Goal: Task Accomplishment & Management: Use online tool/utility

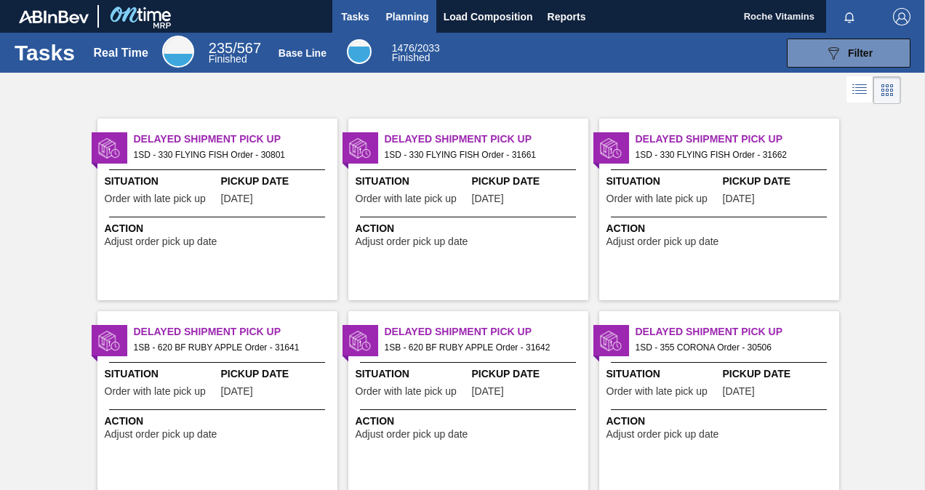
click at [398, 23] on span "Planning" at bounding box center [407, 16] width 43 height 17
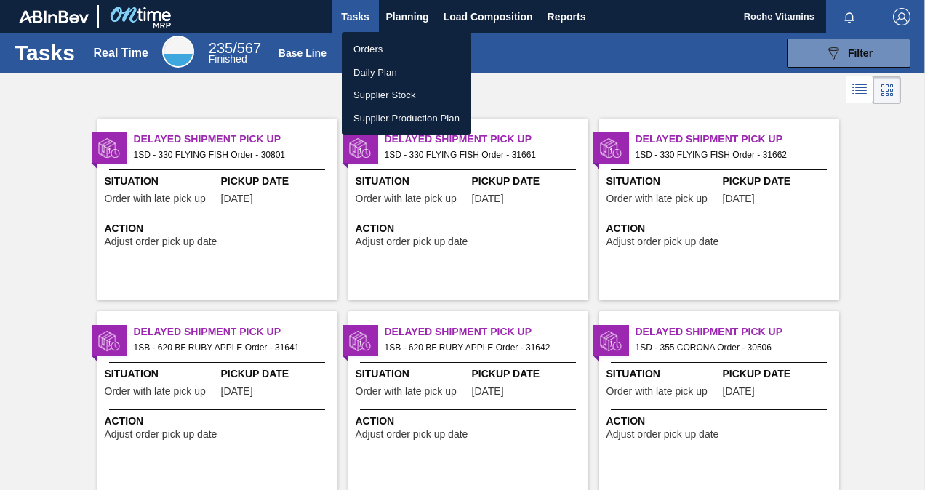
click at [393, 52] on li "Orders" at bounding box center [406, 49] width 129 height 23
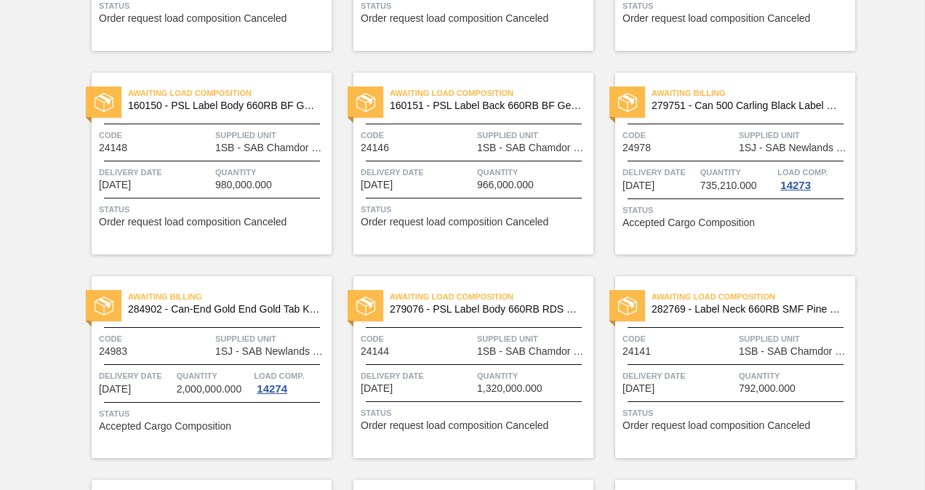
scroll to position [878, 0]
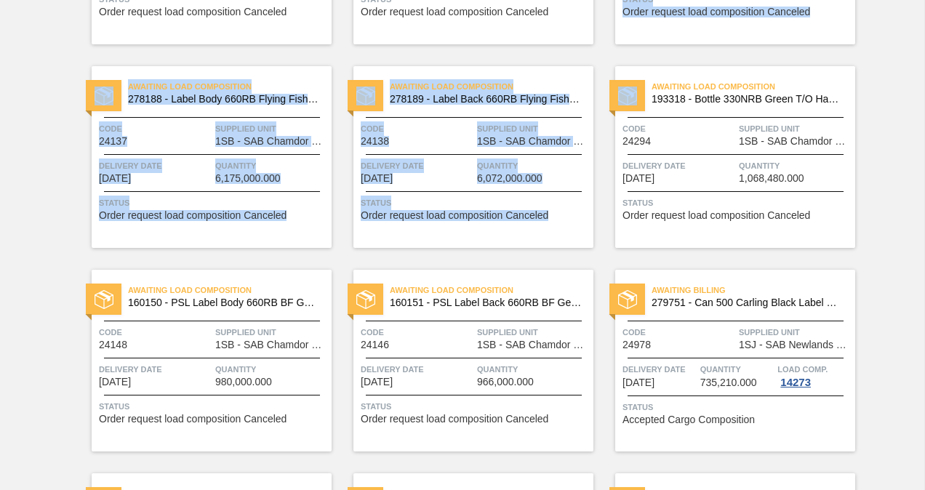
drag, startPoint x: 922, startPoint y: 157, endPoint x: 921, endPoint y: 12, distance: 145.5
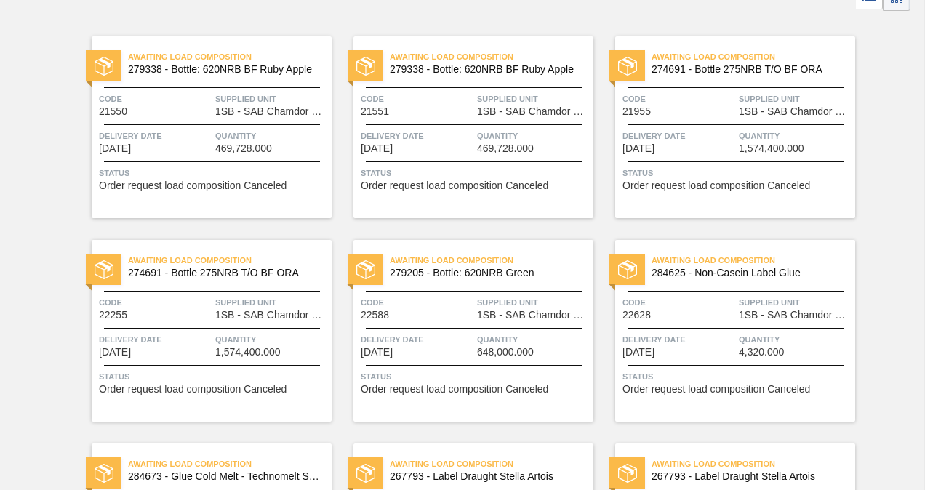
scroll to position [0, 0]
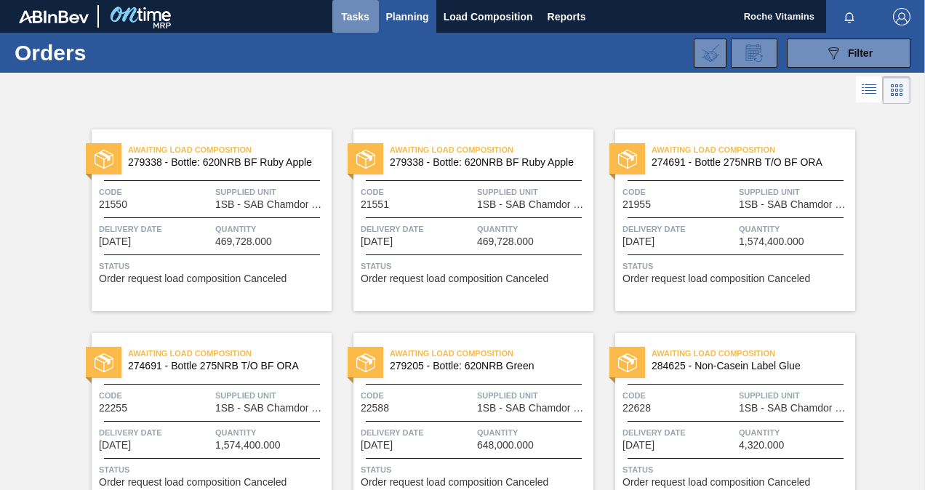
click at [354, 17] on span "Tasks" at bounding box center [356, 16] width 32 height 17
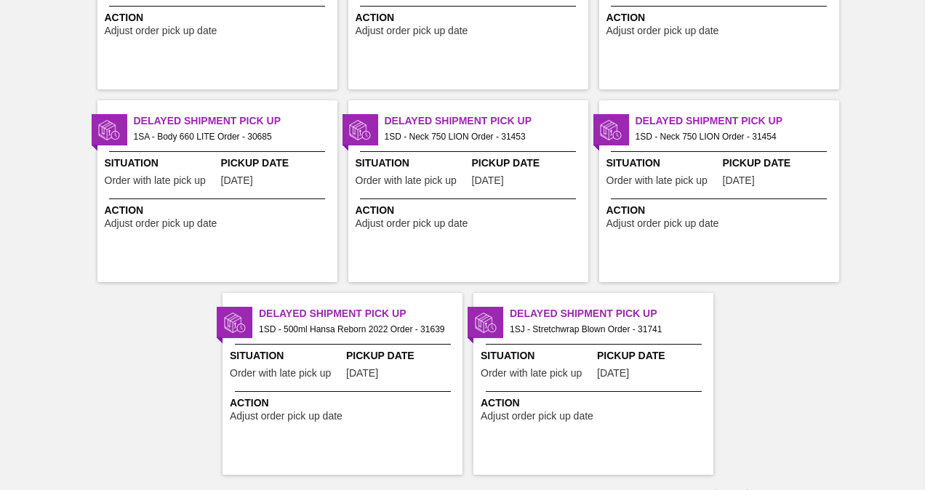
scroll to position [2930, 0]
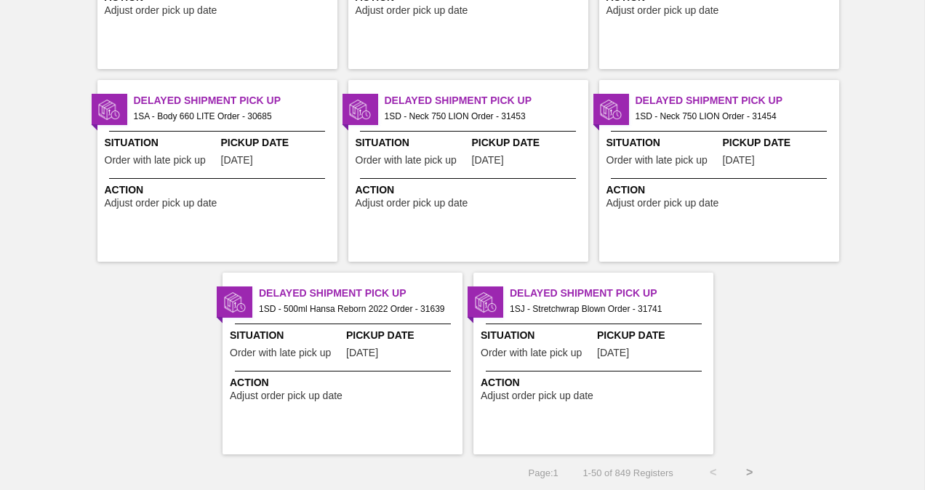
click at [751, 466] on button ">" at bounding box center [750, 473] width 36 height 36
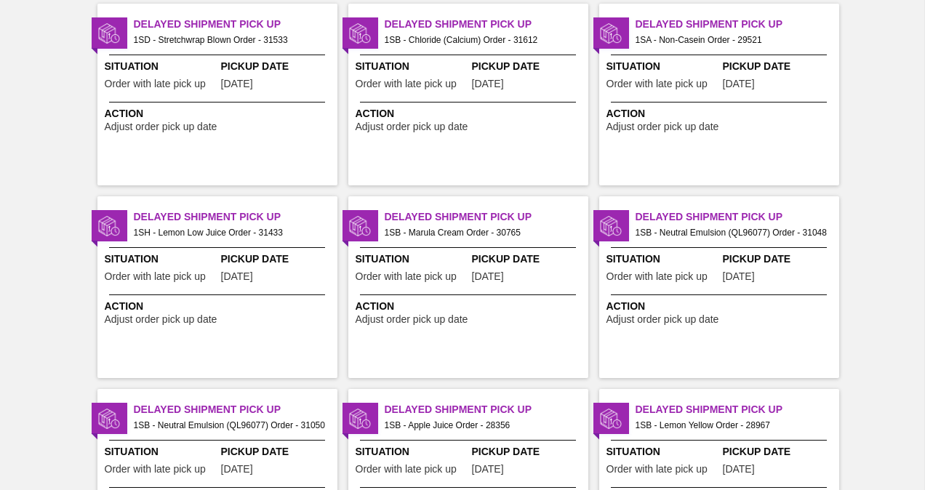
scroll to position [33, 0]
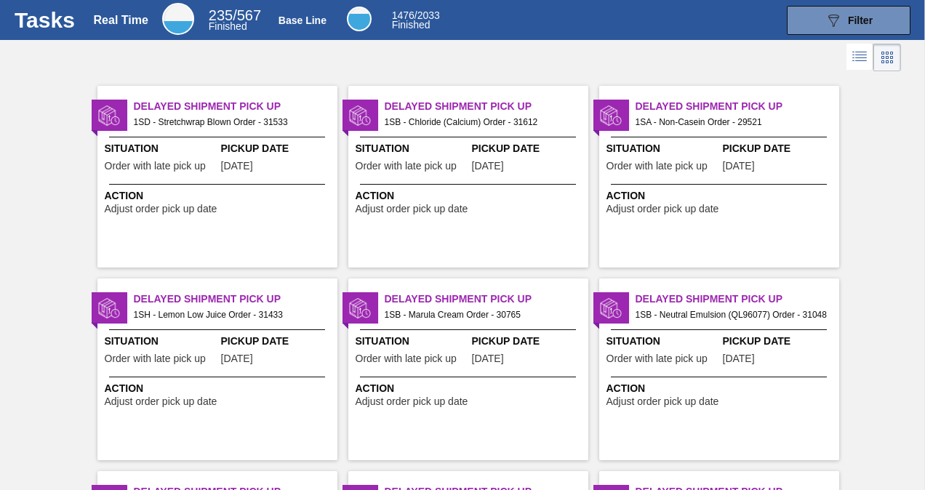
click at [855, 58] on icon at bounding box center [859, 56] width 17 height 17
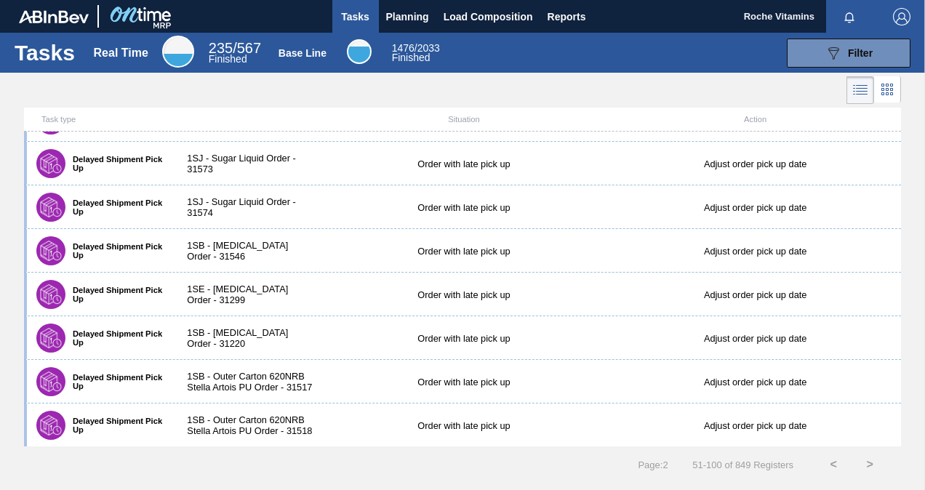
scroll to position [1866, 0]
click at [867, 461] on button ">" at bounding box center [870, 465] width 36 height 36
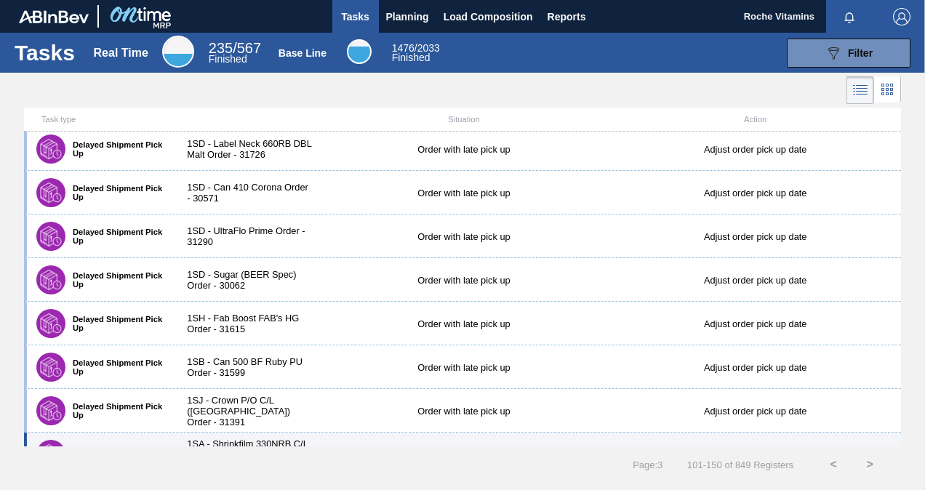
scroll to position [0, 0]
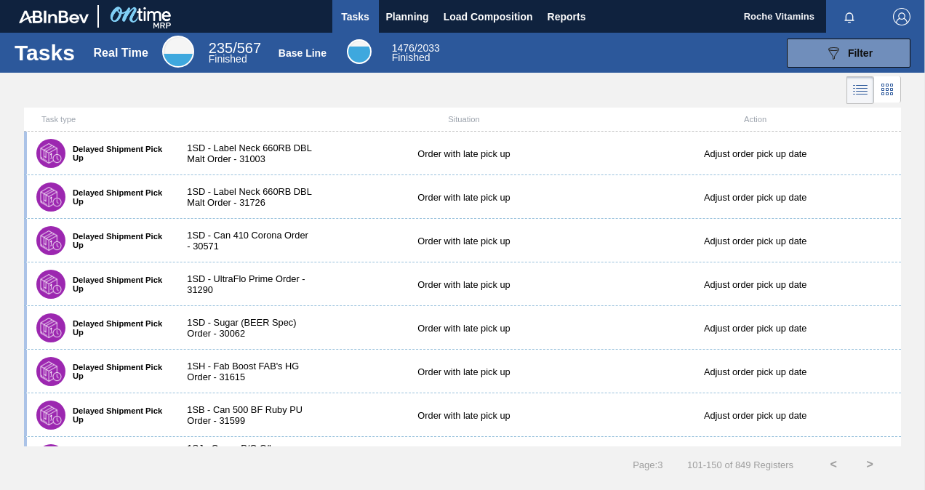
click at [113, 58] on div "Real Time" at bounding box center [121, 53] width 55 height 13
click at [865, 86] on icon at bounding box center [860, 89] width 17 height 17
click at [867, 87] on icon at bounding box center [860, 89] width 17 height 17
click at [885, 87] on icon at bounding box center [887, 89] width 17 height 17
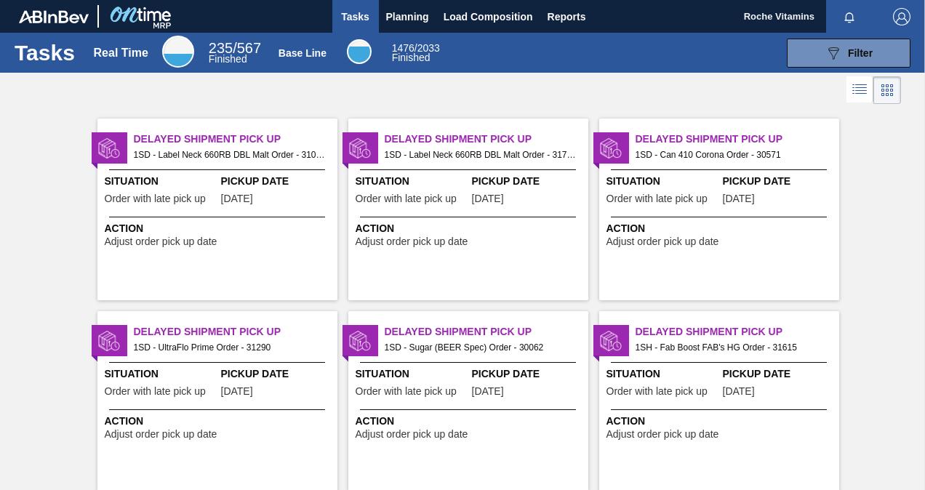
click at [52, 52] on h1 "Tasks" at bounding box center [45, 52] width 60 height 17
drag, startPoint x: 52, startPoint y: 52, endPoint x: 234, endPoint y: 84, distance: 184.6
click at [234, 84] on div at bounding box center [462, 90] width 925 height 35
click at [862, 90] on icon at bounding box center [859, 89] width 17 height 17
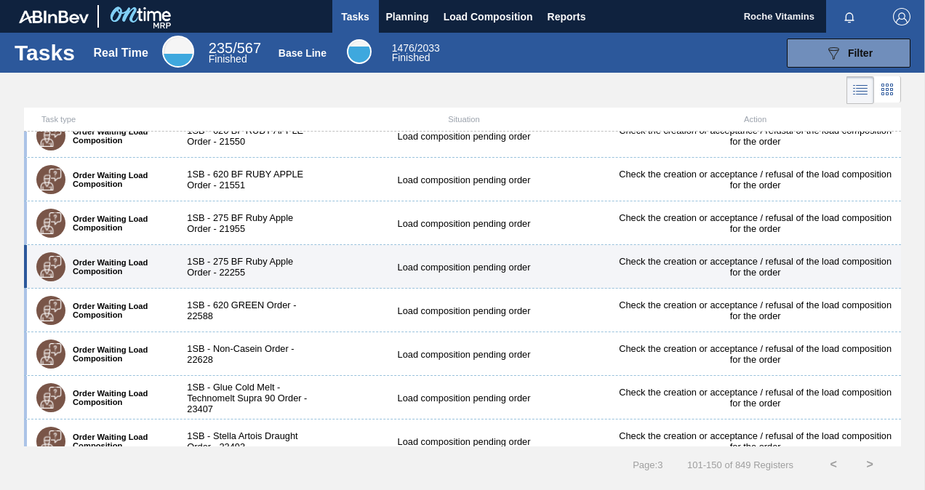
scroll to position [1866, 0]
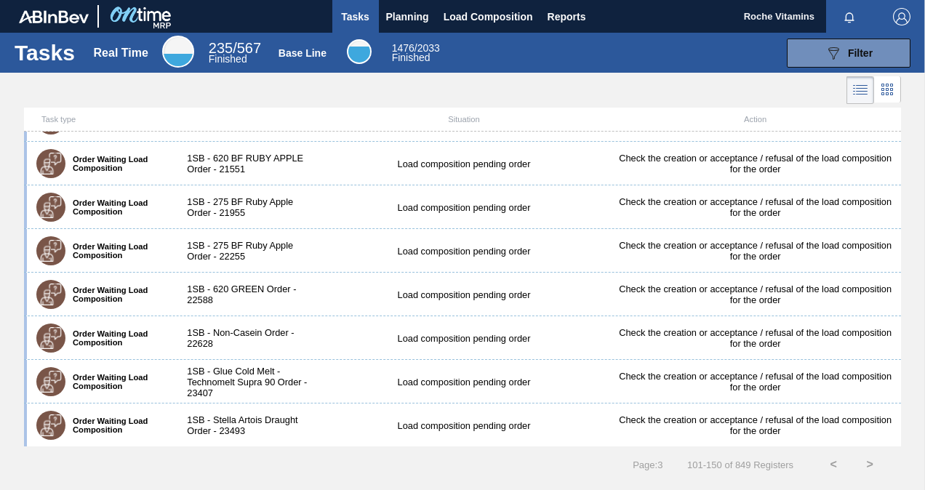
click at [866, 464] on button ">" at bounding box center [870, 465] width 36 height 36
click at [870, 458] on button ">" at bounding box center [870, 465] width 36 height 36
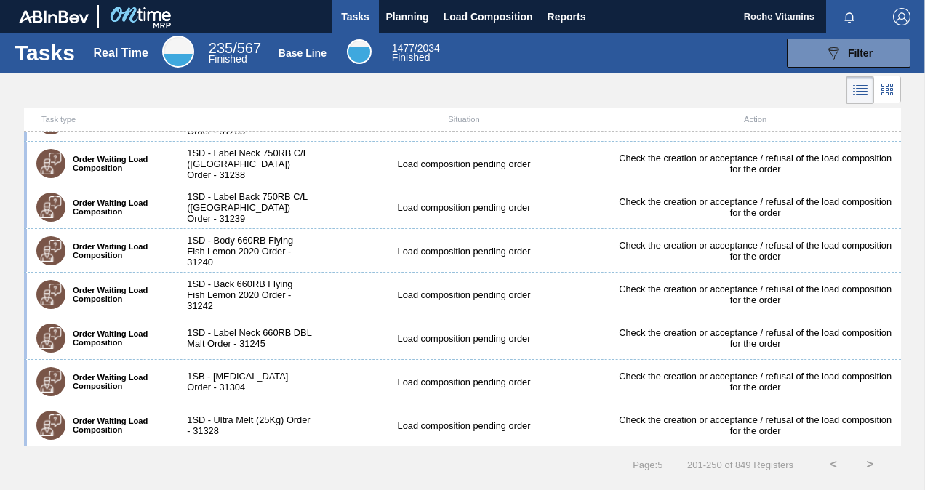
click at [866, 466] on button ">" at bounding box center [870, 465] width 36 height 36
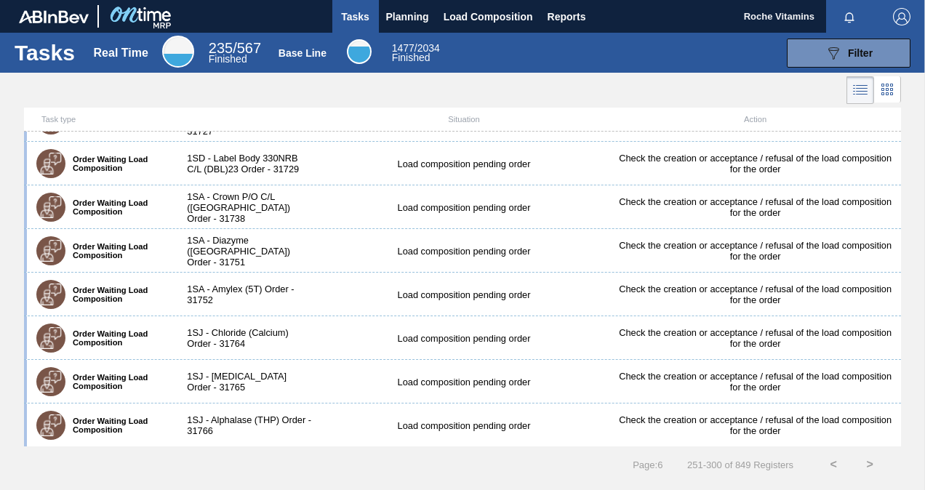
click at [873, 467] on button ">" at bounding box center [870, 465] width 36 height 36
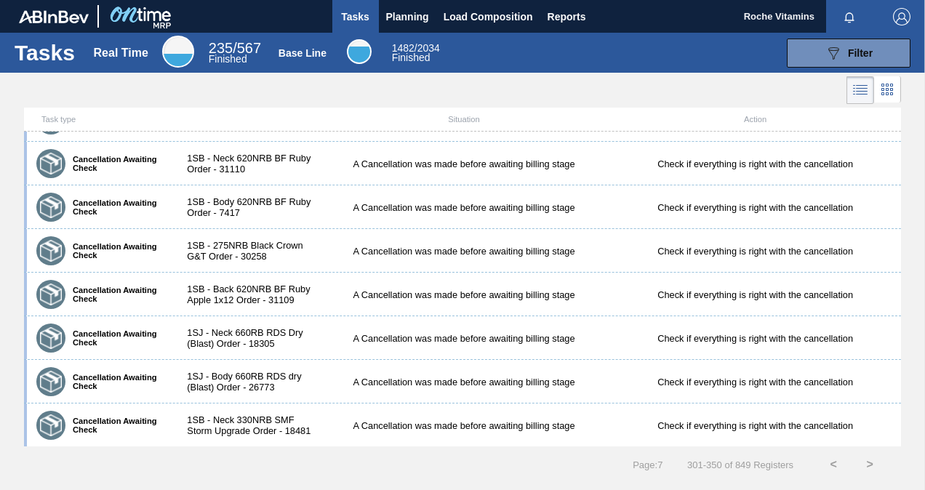
click at [871, 464] on button ">" at bounding box center [870, 465] width 36 height 36
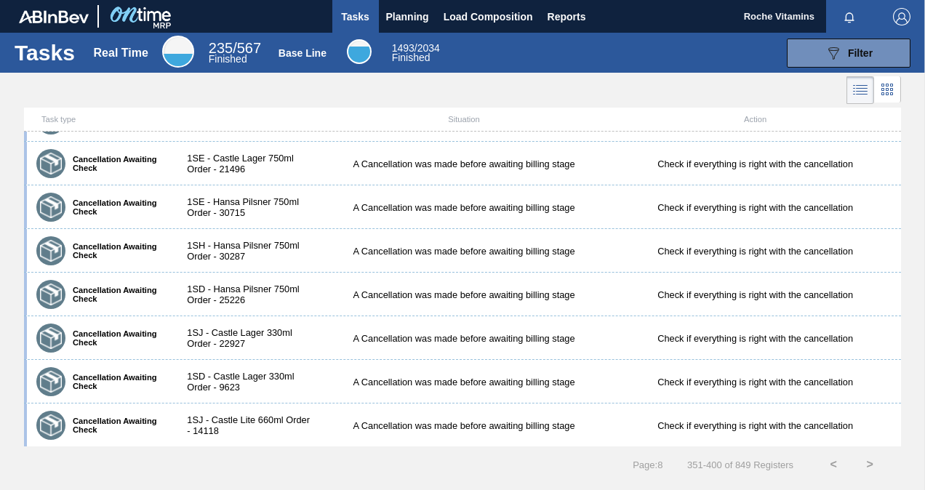
click at [866, 464] on button ">" at bounding box center [870, 465] width 36 height 36
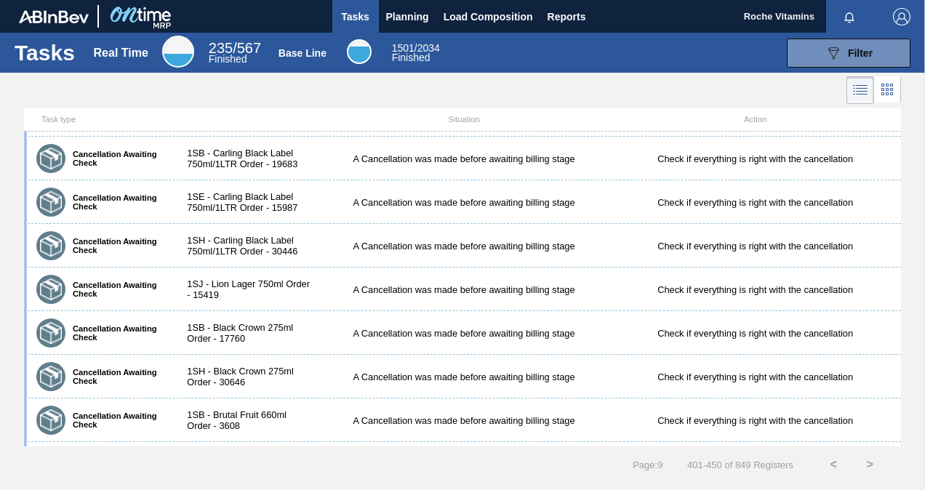
scroll to position [0, 0]
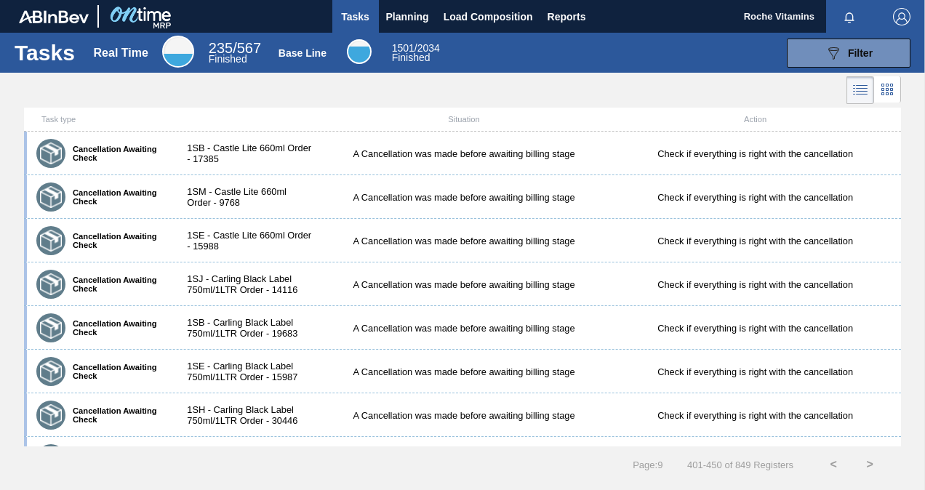
click at [886, 95] on icon at bounding box center [887, 93] width 3 height 3
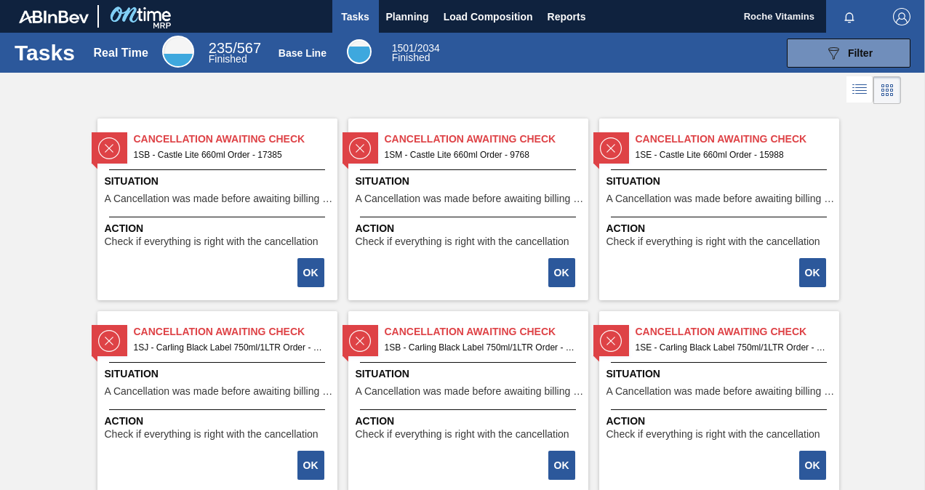
click at [860, 87] on icon at bounding box center [861, 87] width 12 height 1
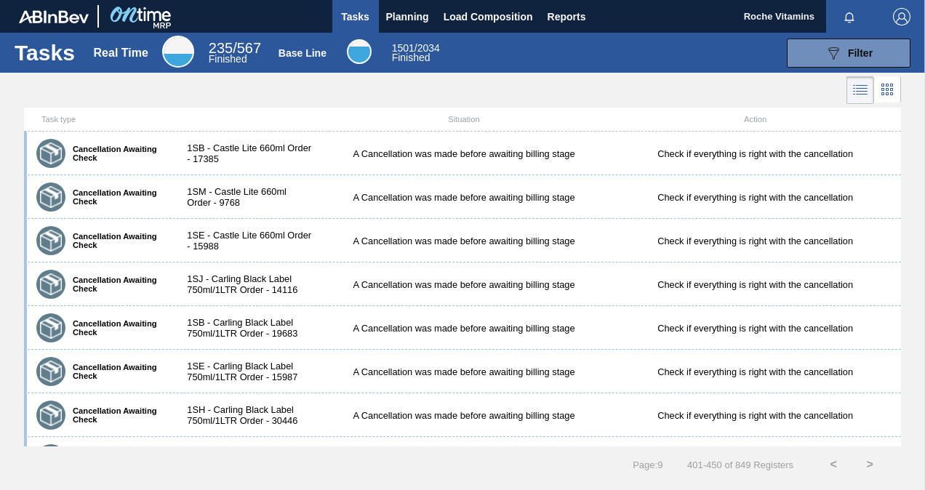
click at [890, 87] on icon at bounding box center [887, 89] width 17 height 17
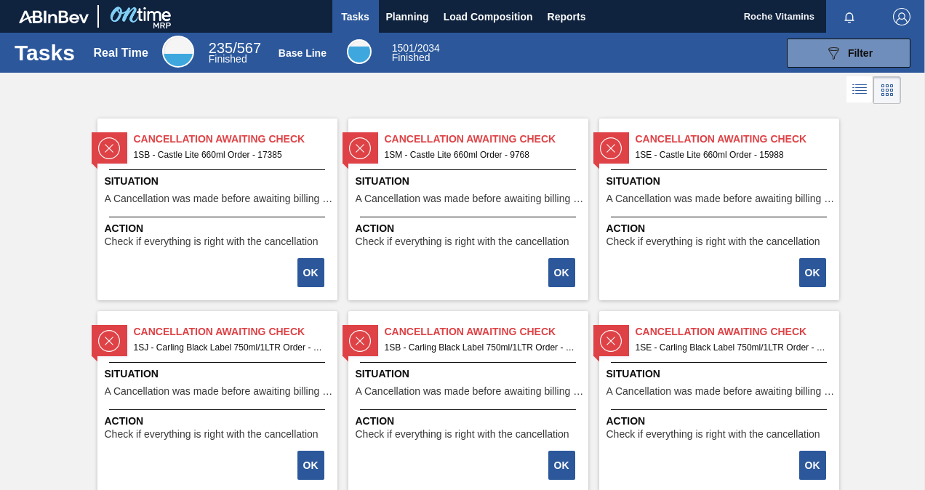
click at [890, 91] on icon at bounding box center [891, 90] width 3 height 3
click at [864, 95] on icon at bounding box center [859, 89] width 17 height 17
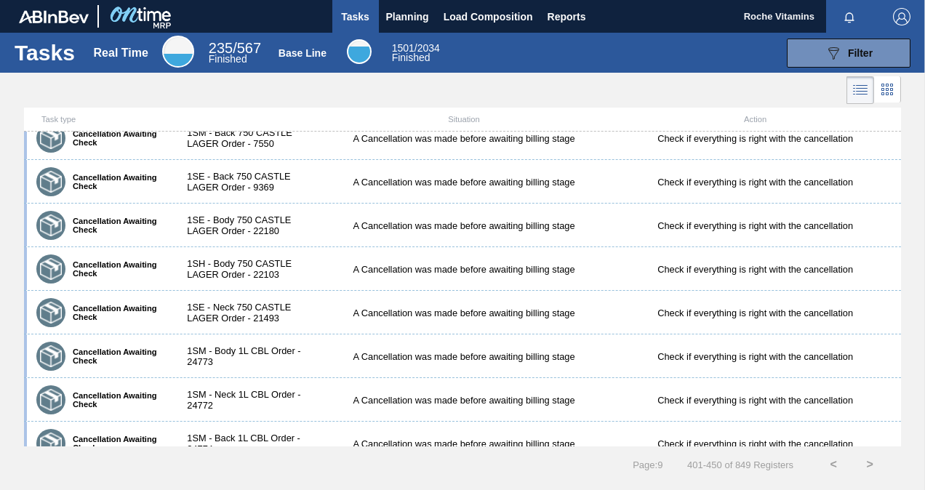
scroll to position [1866, 0]
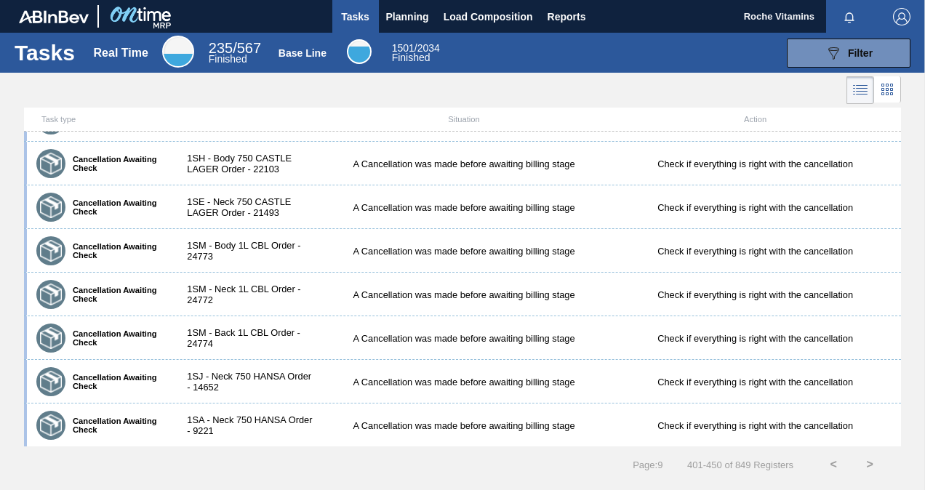
click at [867, 465] on button ">" at bounding box center [870, 465] width 36 height 36
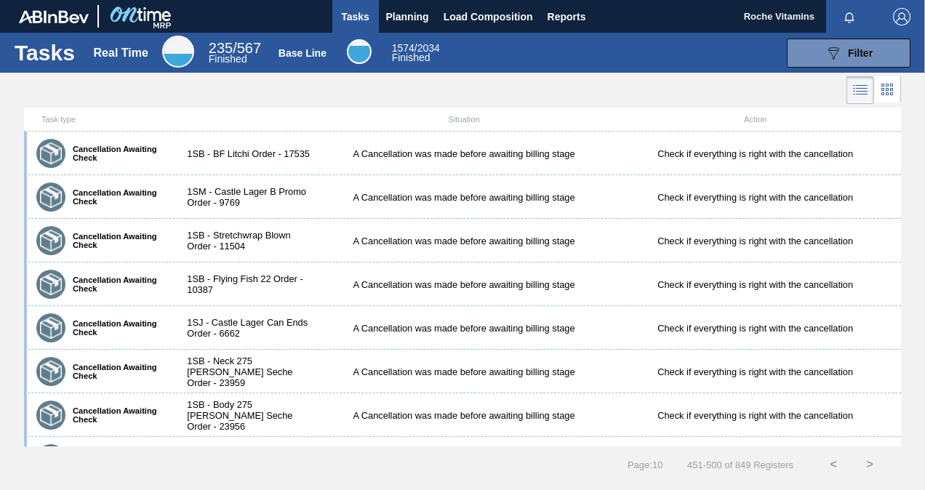
scroll to position [727, 0]
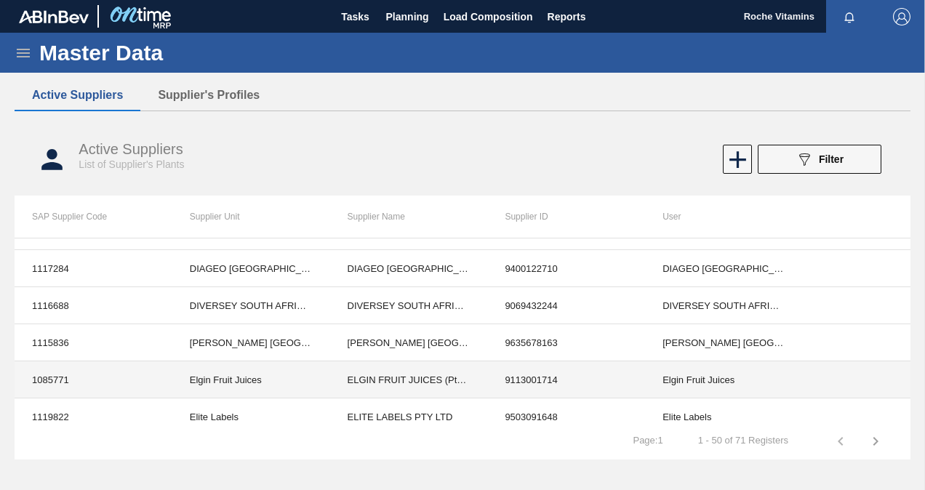
scroll to position [655, 0]
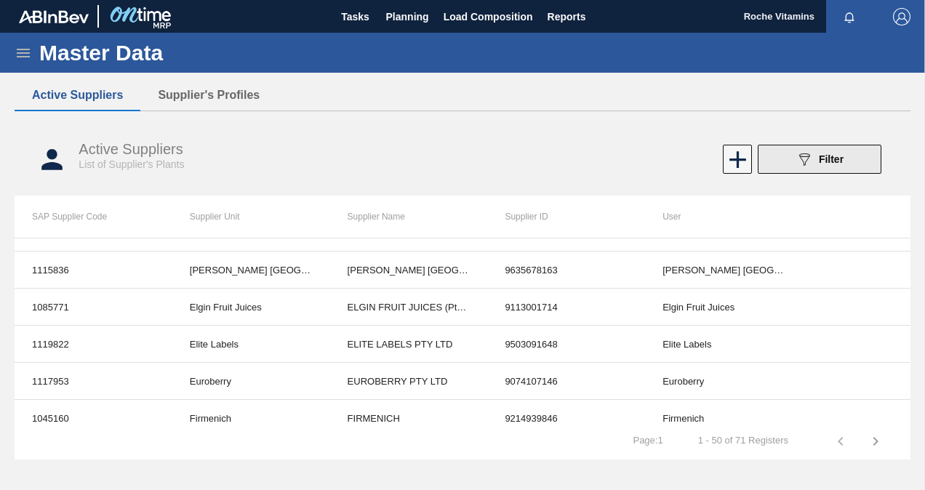
click at [808, 157] on icon "089F7B8B-B2A5-4AFE-B5C0-19BA573D28AC" at bounding box center [804, 159] width 17 height 17
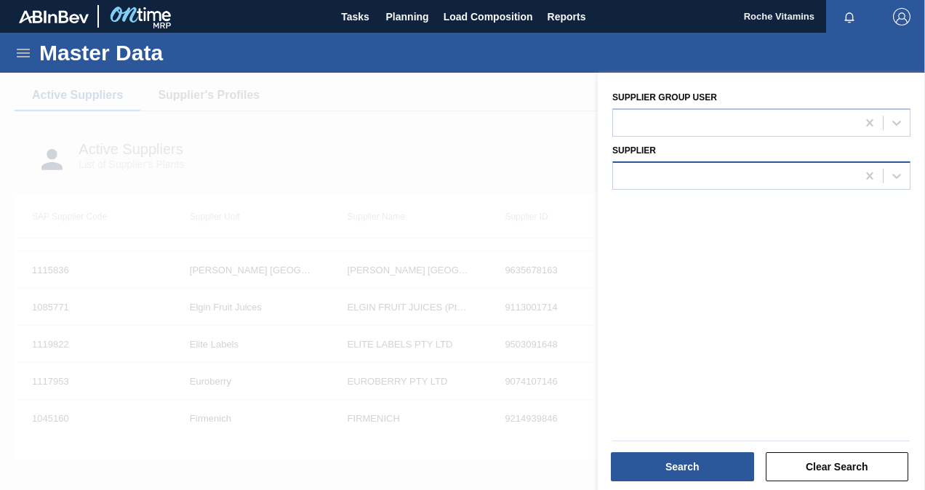
click at [654, 177] on div at bounding box center [735, 175] width 244 height 21
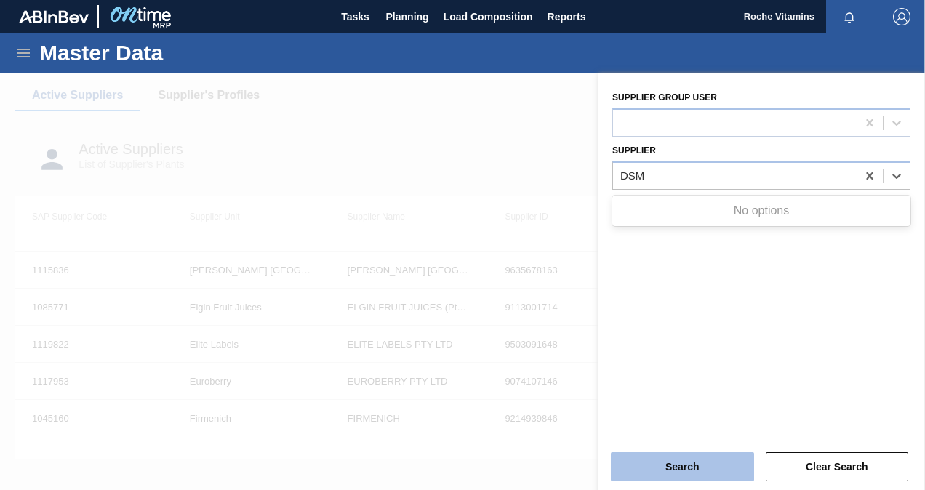
type input "DSM"
click at [698, 466] on button "Search" at bounding box center [682, 466] width 143 height 29
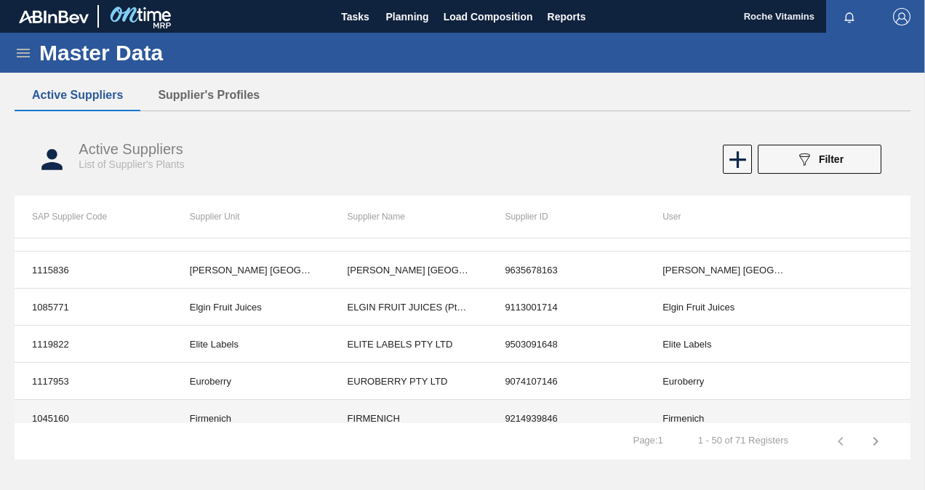
click at [214, 412] on td "Firmenich" at bounding box center [251, 418] width 158 height 37
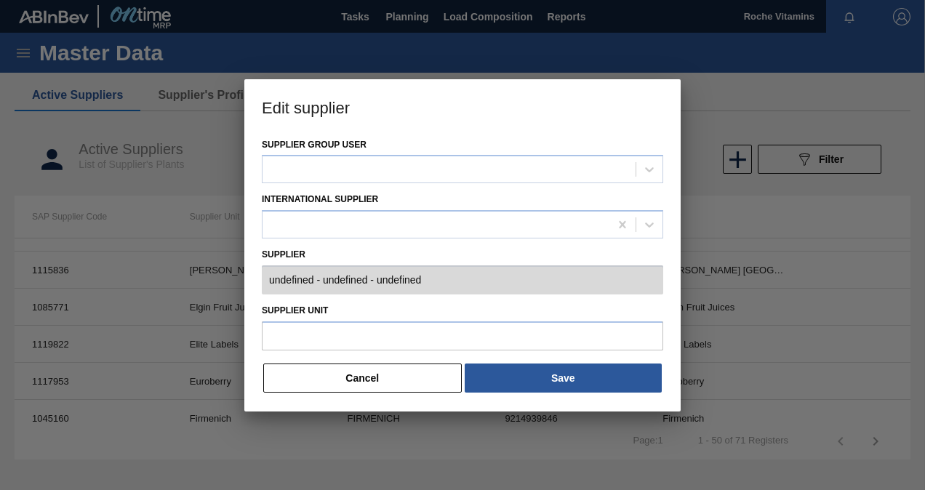
type input "0001045160 - FIRMENICH - 9214939846"
type input "Firmenich"
click at [383, 378] on button "Cancel" at bounding box center [362, 378] width 199 height 29
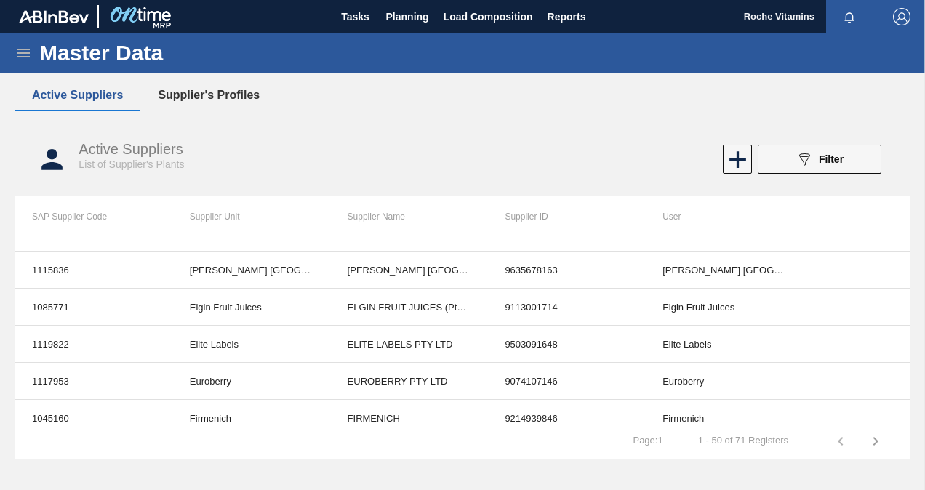
click at [198, 90] on button "Supplier's Profiles" at bounding box center [208, 95] width 137 height 31
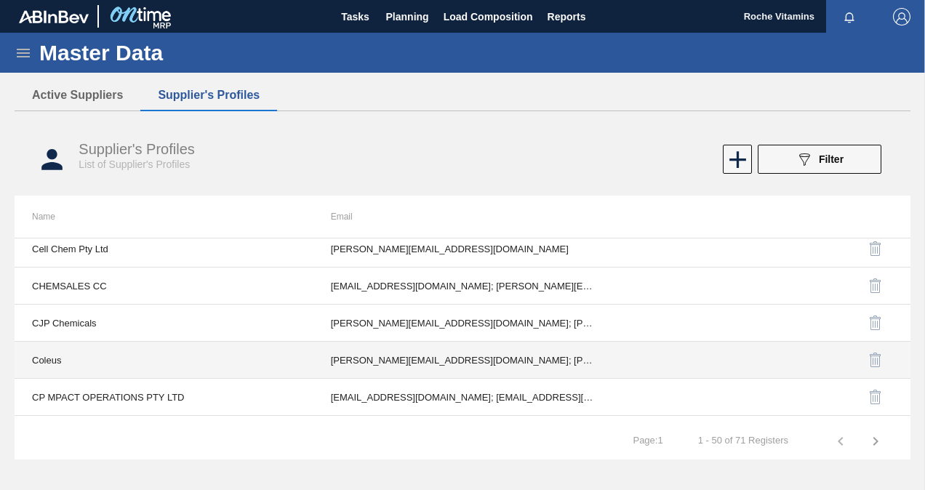
scroll to position [364, 0]
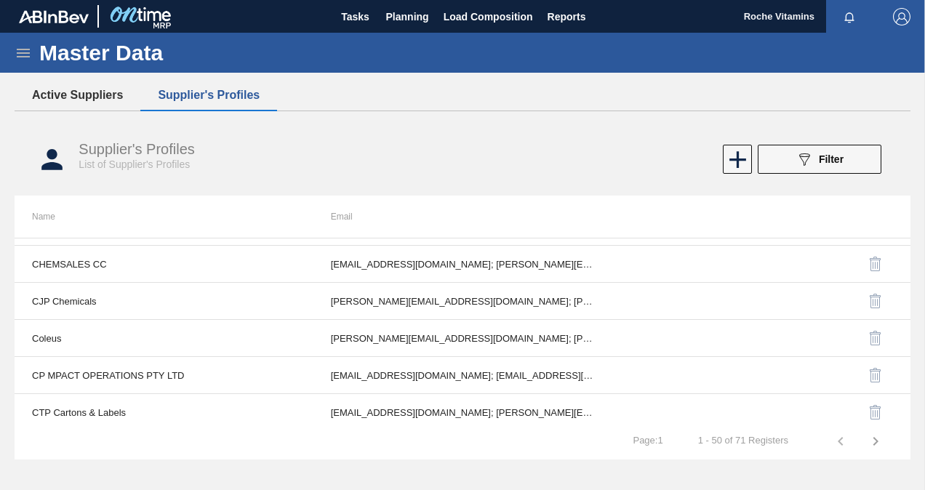
click at [86, 97] on button "Active Suppliers" at bounding box center [78, 95] width 126 height 31
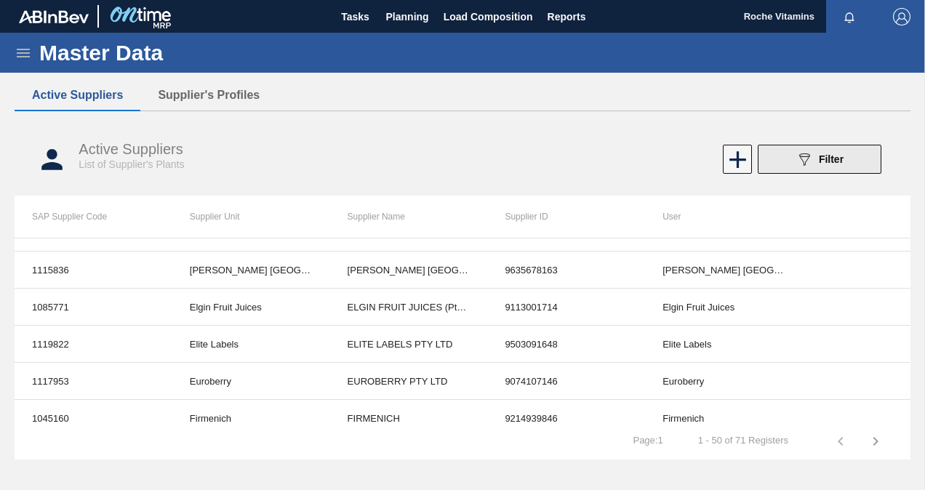
click at [835, 159] on span "Filter" at bounding box center [831, 159] width 25 height 12
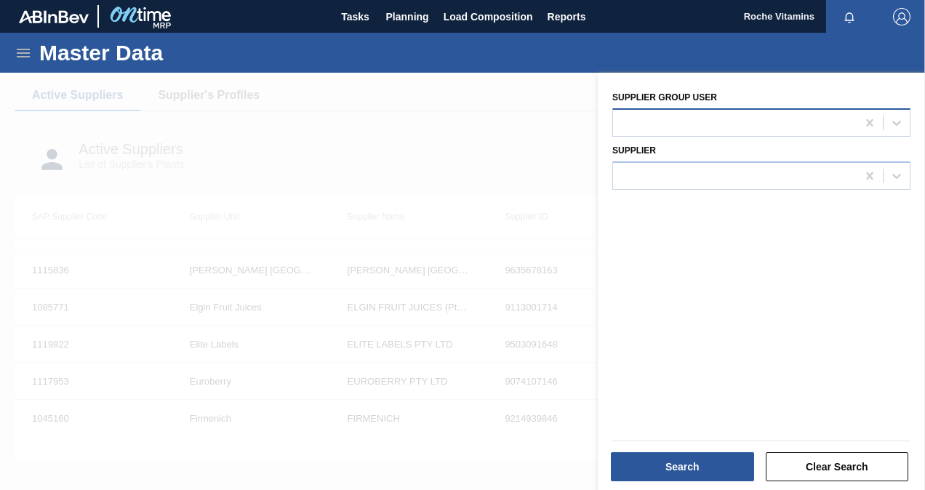
click at [767, 132] on div at bounding box center [735, 122] width 244 height 21
type user "Roche"
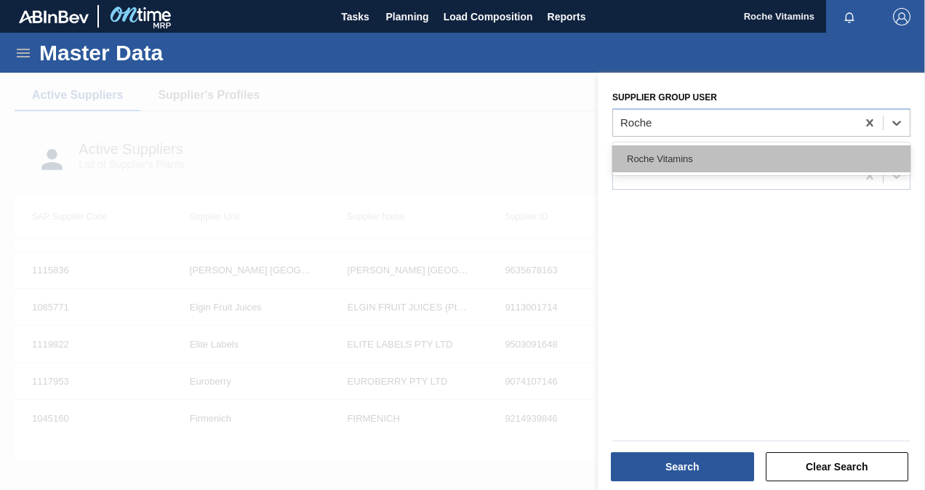
click at [647, 151] on div "Roche Vitamins" at bounding box center [761, 158] width 298 height 27
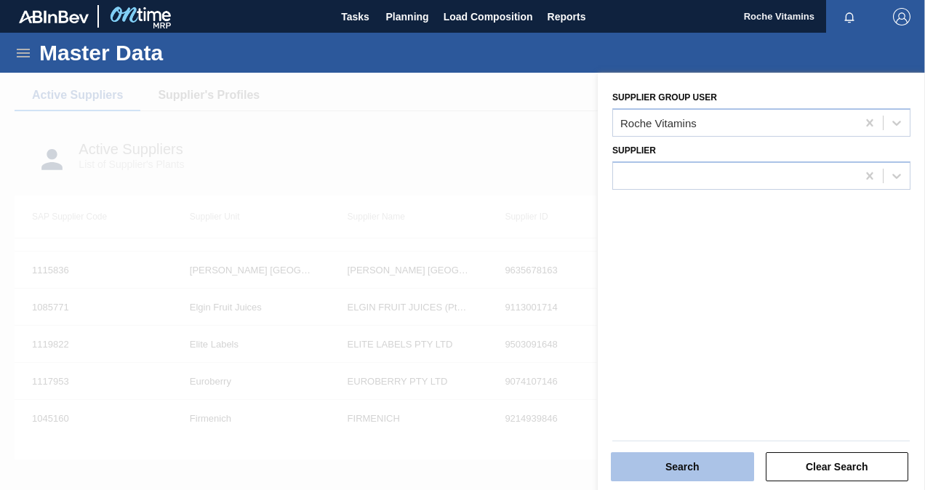
click at [722, 469] on button "Search" at bounding box center [682, 466] width 143 height 29
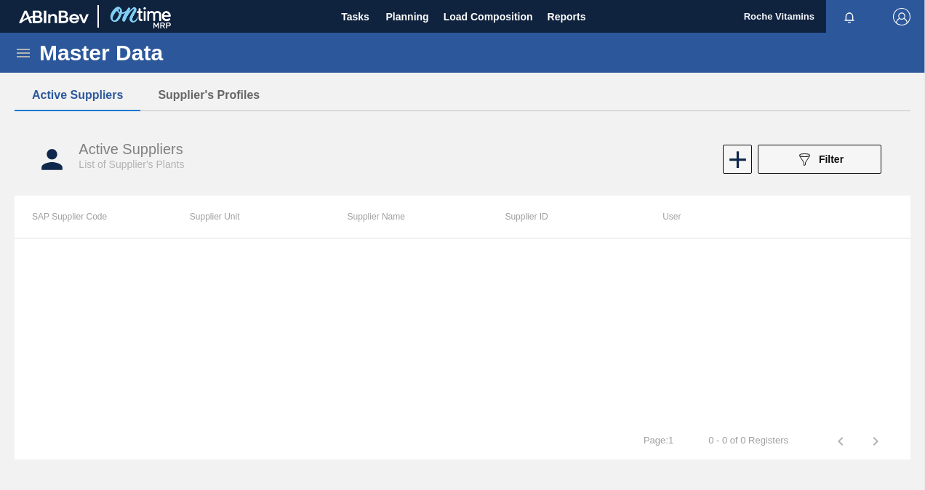
scroll to position [0, 0]
click at [198, 95] on button "Supplier's Profiles" at bounding box center [208, 95] width 137 height 31
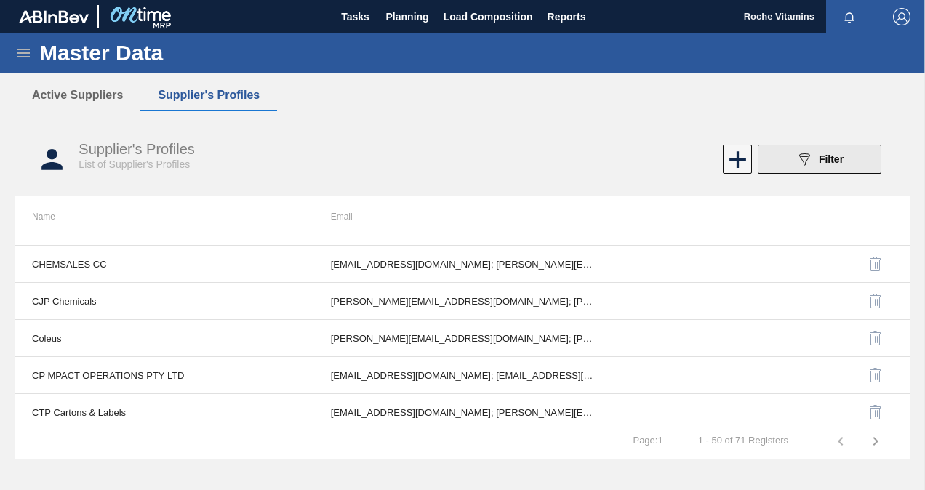
click at [794, 156] on button "089F7B8B-B2A5-4AFE-B5C0-19BA573D28AC Filter" at bounding box center [820, 159] width 124 height 29
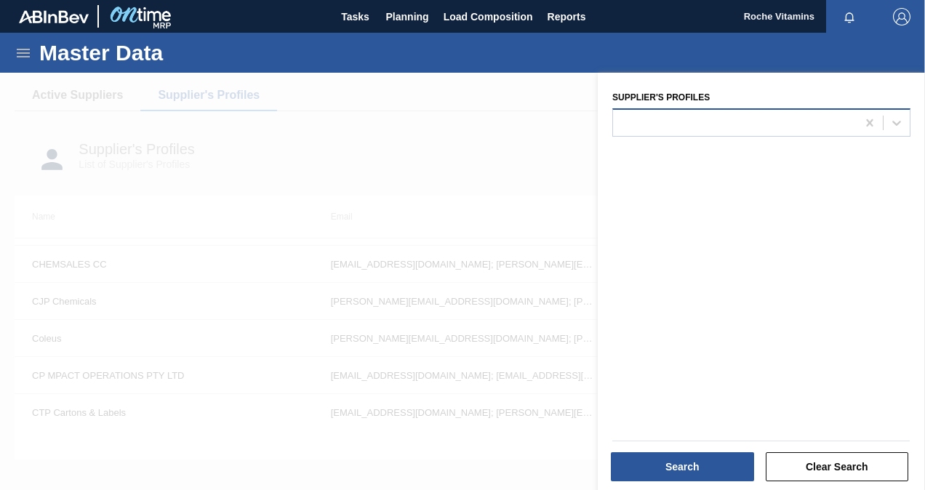
click at [660, 124] on div at bounding box center [735, 122] width 244 height 21
type Profiles "Roche"
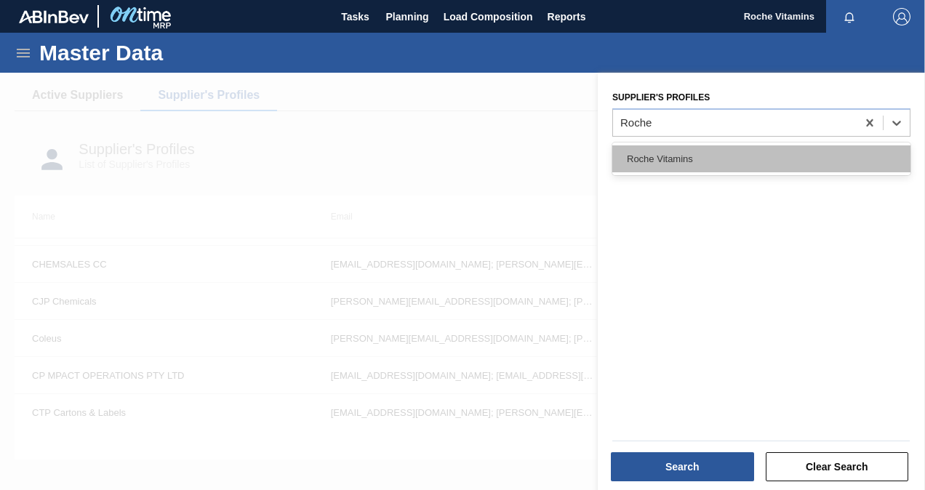
click at [668, 160] on div "Roche Vitamins" at bounding box center [761, 158] width 298 height 27
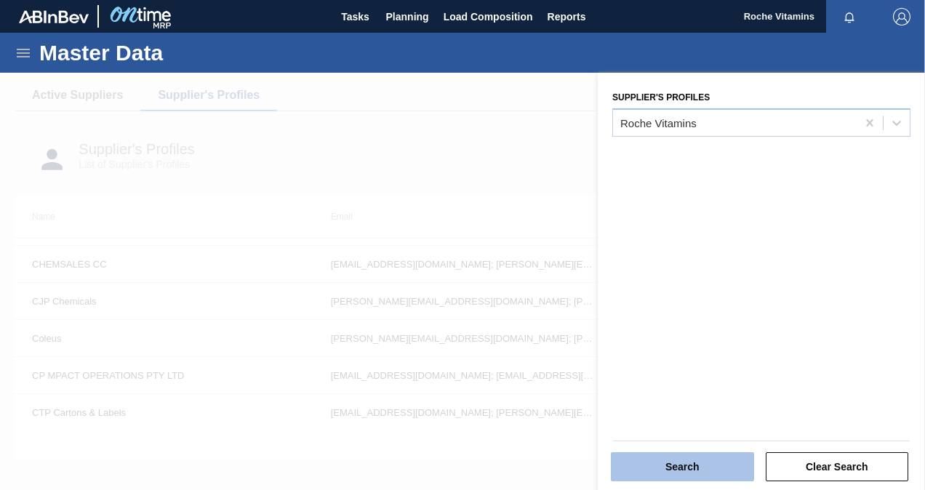
click at [716, 463] on button "Search" at bounding box center [682, 466] width 143 height 29
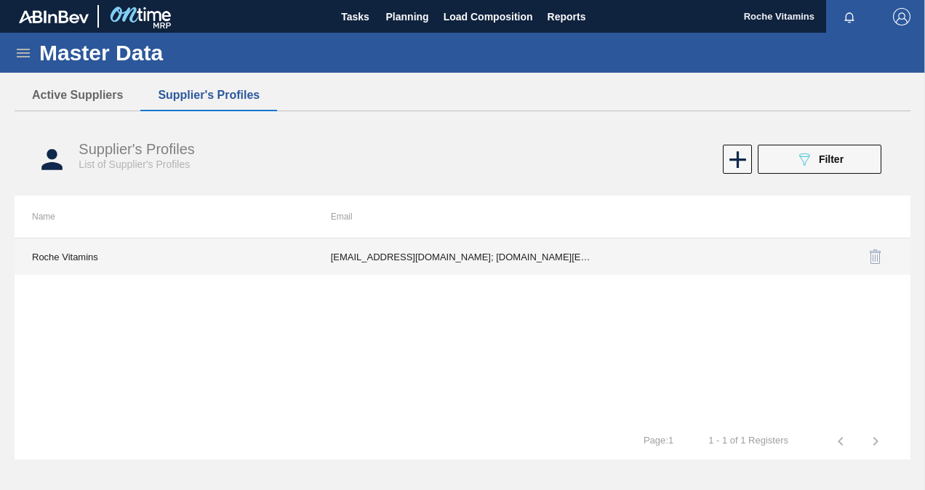
click at [86, 257] on td "Roche Vitamins" at bounding box center [164, 257] width 299 height 36
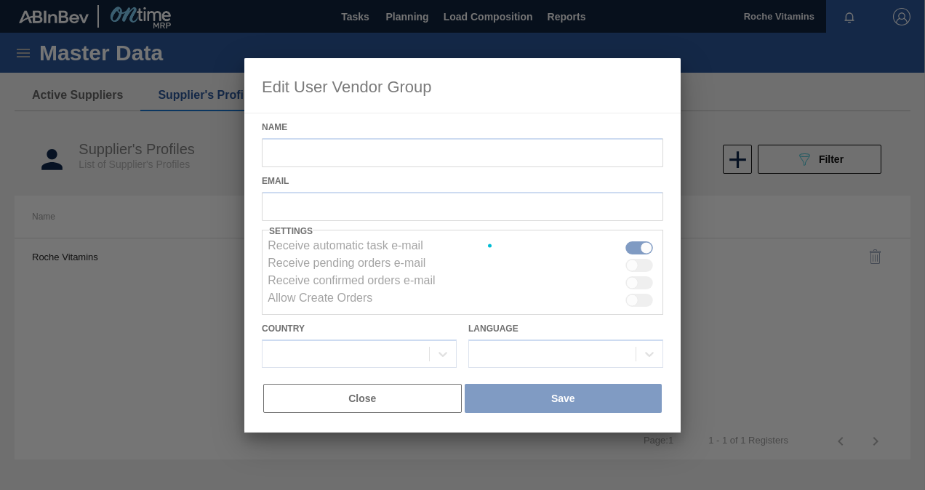
type input "Roche Vitamins"
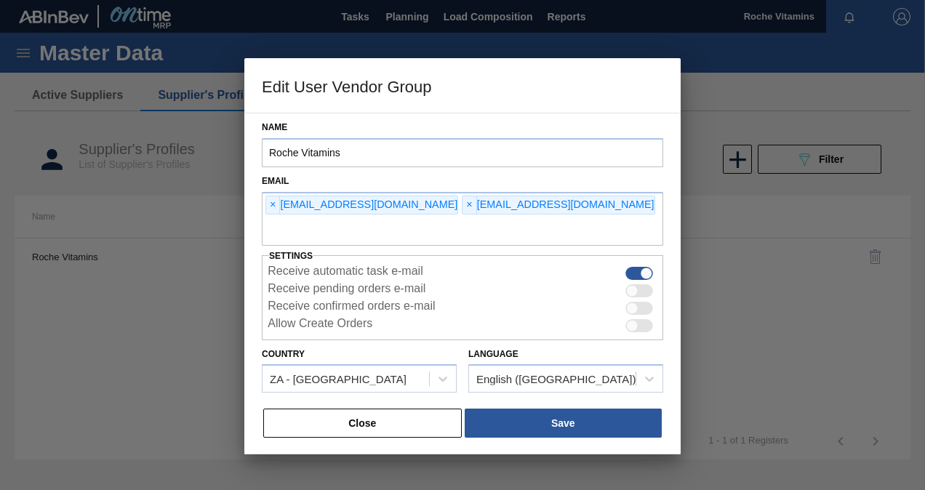
scroll to position [28, 0]
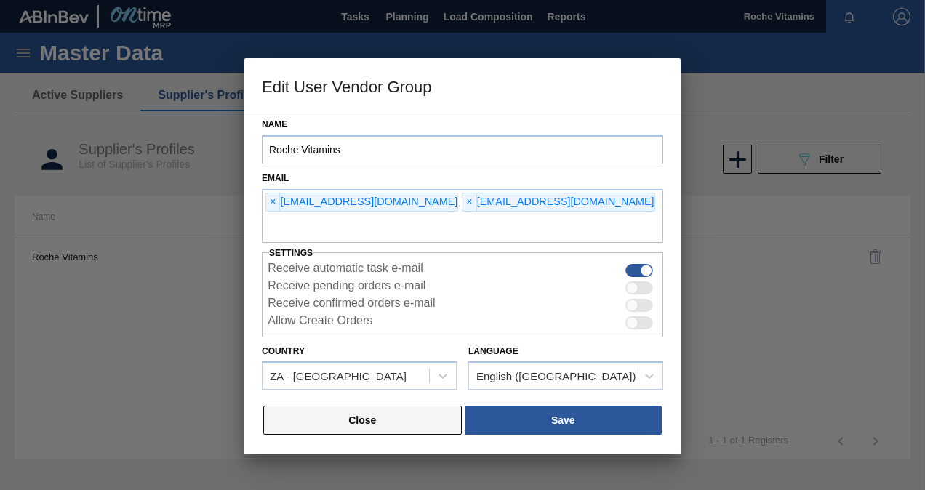
click at [395, 420] on button "Close" at bounding box center [362, 420] width 199 height 29
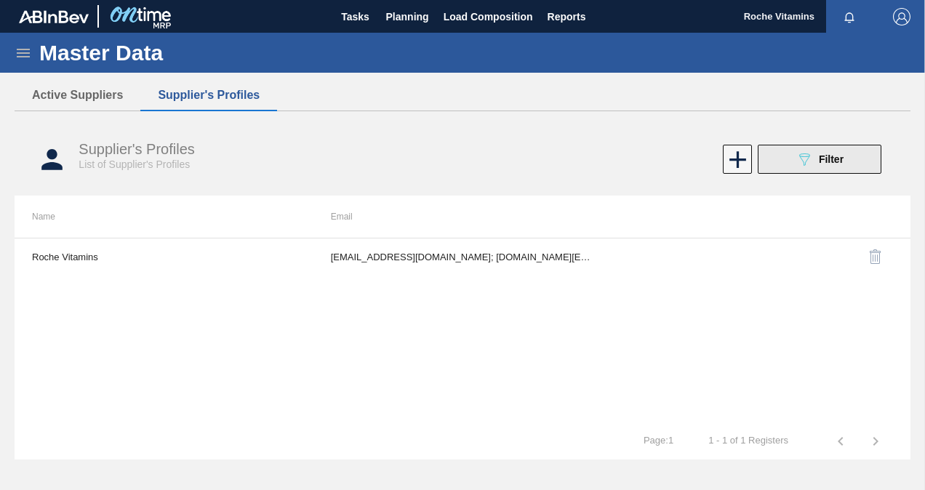
click at [802, 162] on icon "089F7B8B-B2A5-4AFE-B5C0-19BA573D28AC" at bounding box center [804, 159] width 17 height 17
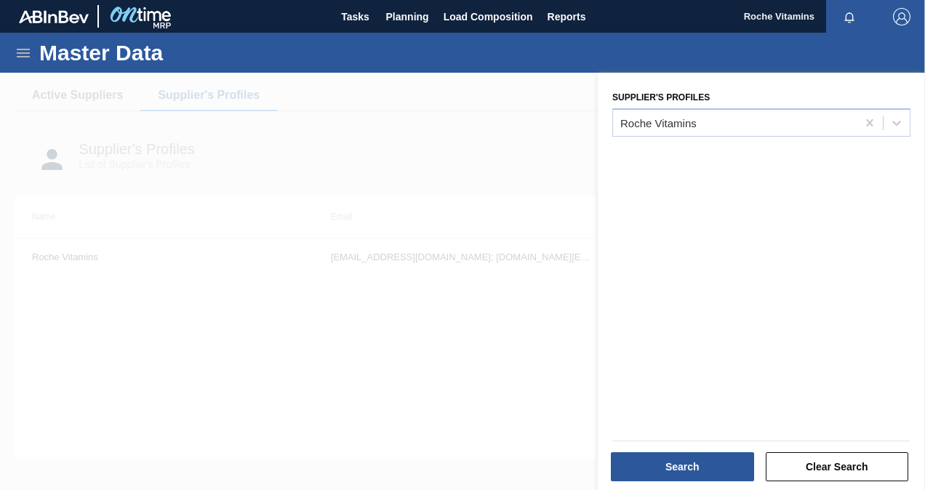
click at [464, 347] on div at bounding box center [462, 318] width 925 height 490
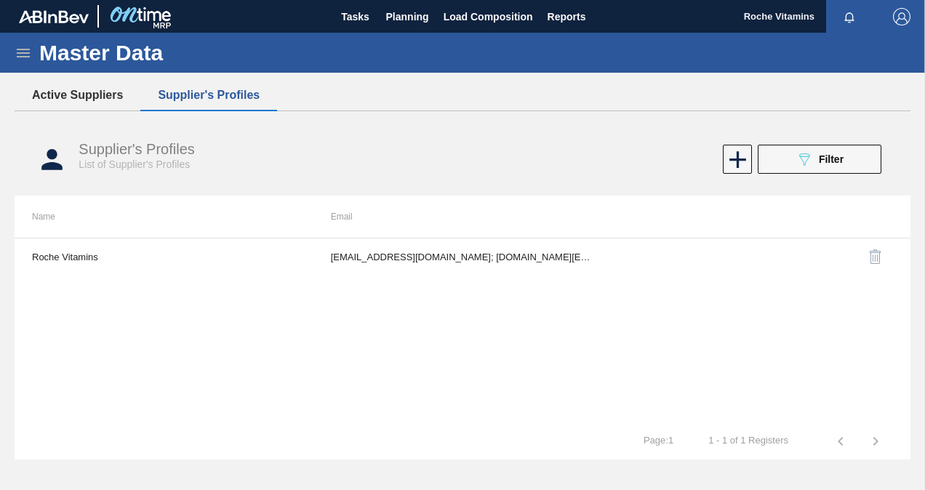
click at [71, 92] on button "Active Suppliers" at bounding box center [78, 95] width 126 height 31
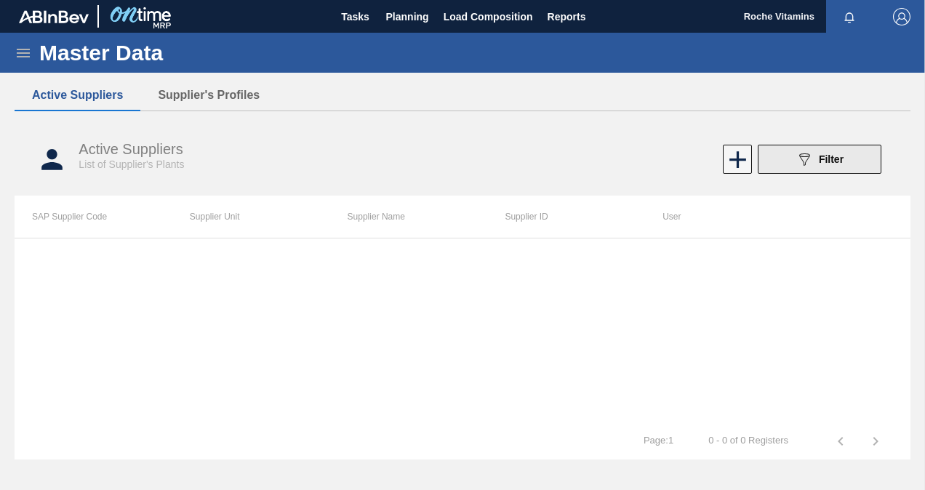
click at [835, 154] on span "Filter" at bounding box center [831, 159] width 25 height 12
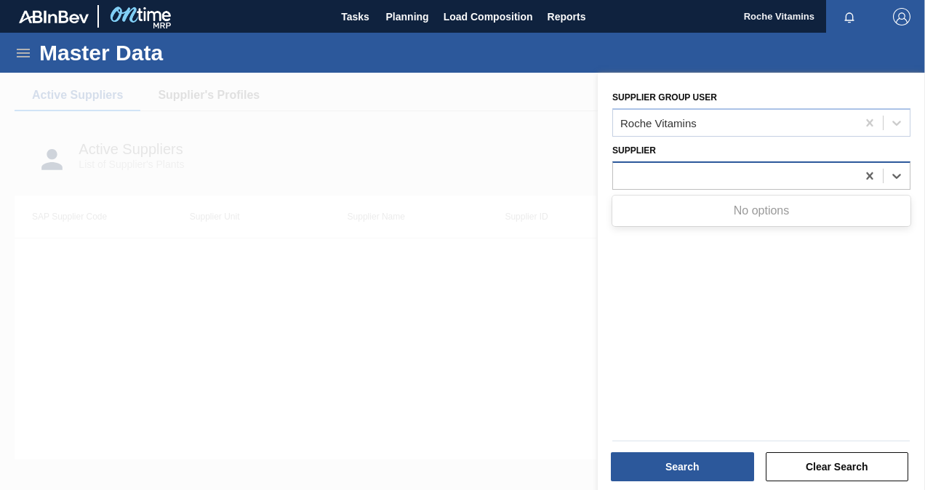
click at [726, 173] on div at bounding box center [735, 175] width 244 height 21
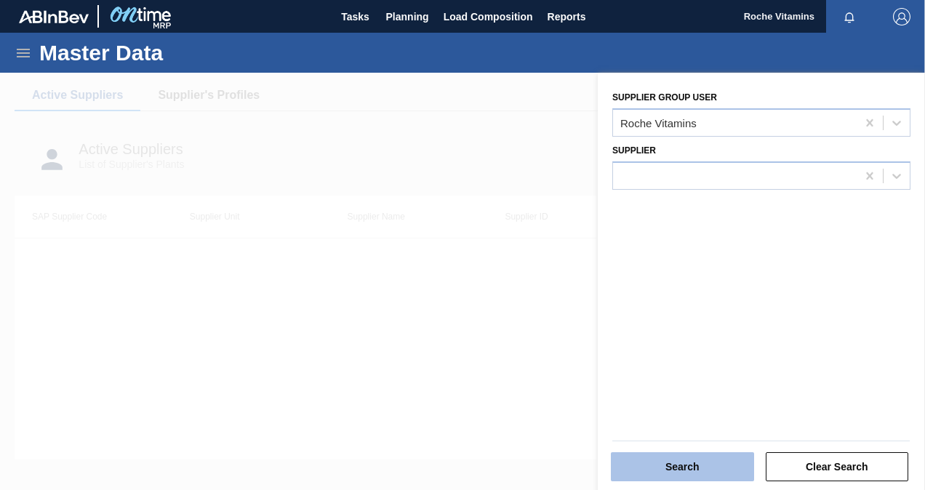
click at [692, 460] on button "Search" at bounding box center [682, 466] width 143 height 29
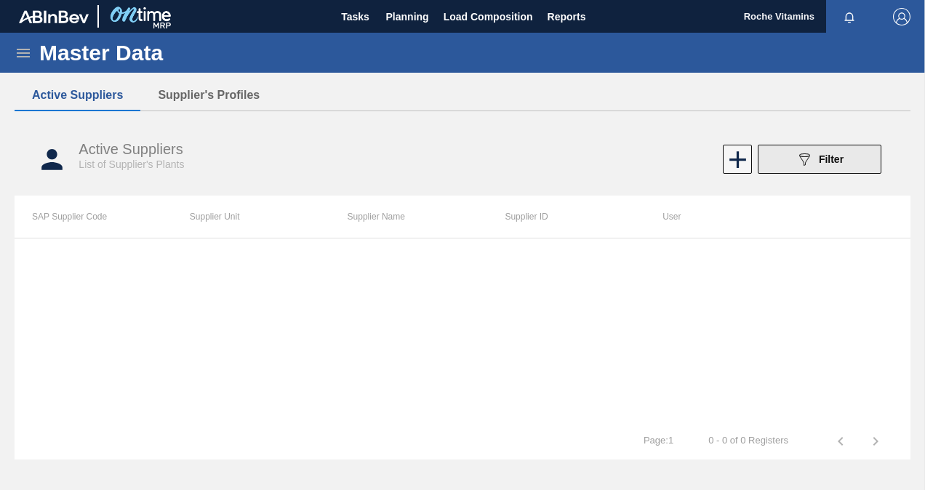
click at [848, 151] on button "089F7B8B-B2A5-4AFE-B5C0-19BA573D28AC Filter" at bounding box center [820, 159] width 124 height 29
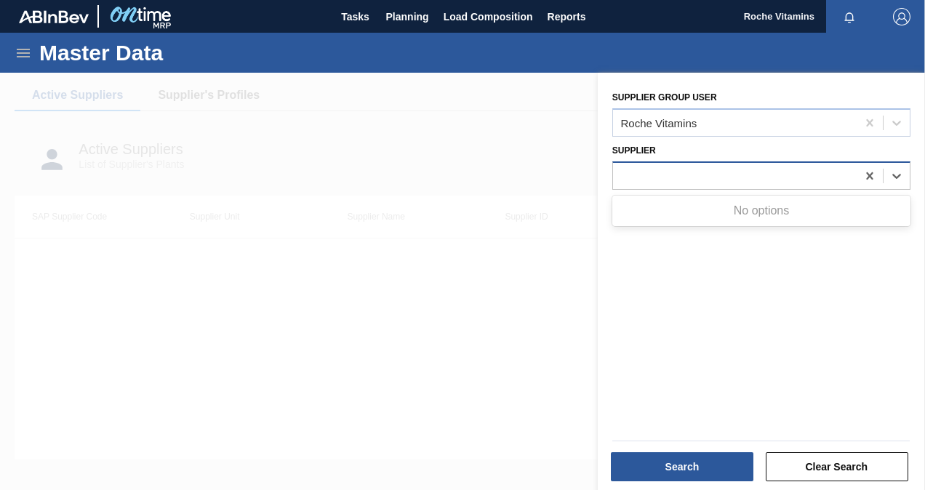
click at [676, 177] on div at bounding box center [735, 175] width 244 height 21
type input "Rosslyn"
drag, startPoint x: 676, startPoint y: 177, endPoint x: 621, endPoint y: 188, distance: 56.2
click at [621, 188] on div at bounding box center [761, 175] width 298 height 28
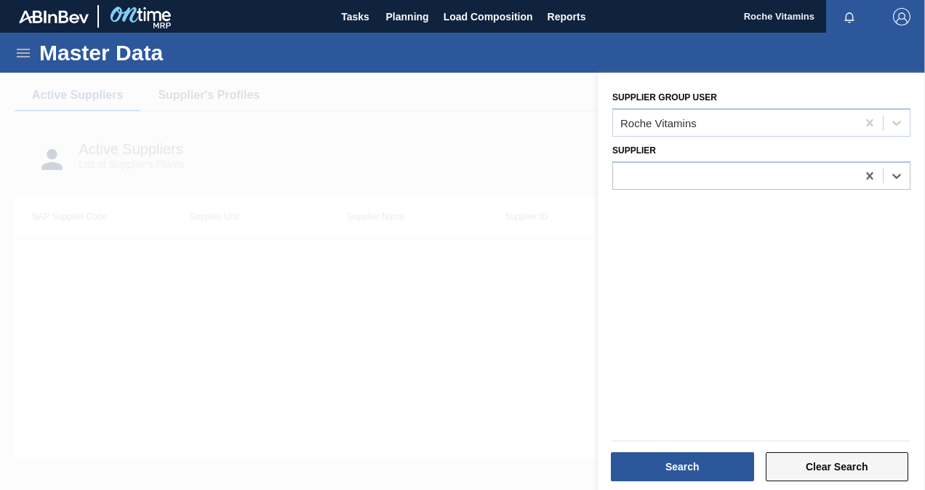
click at [834, 471] on button "Clear Search" at bounding box center [837, 466] width 143 height 29
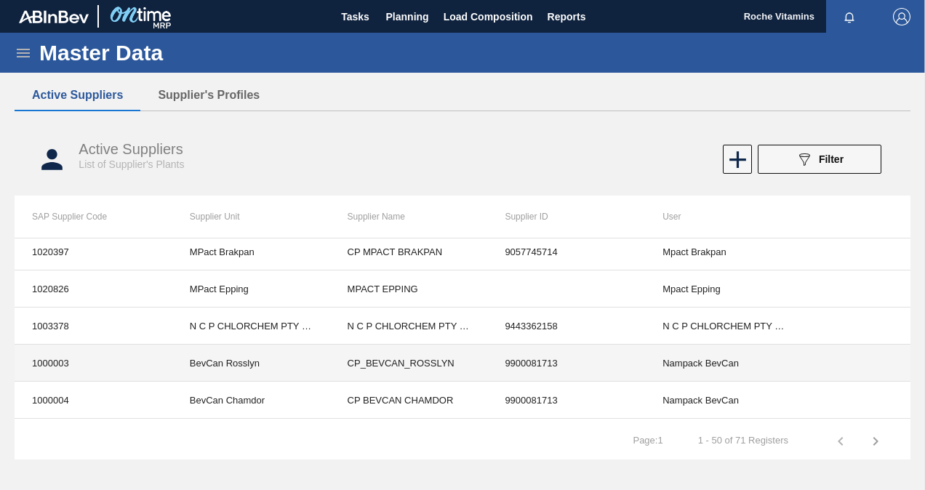
scroll to position [1657, 0]
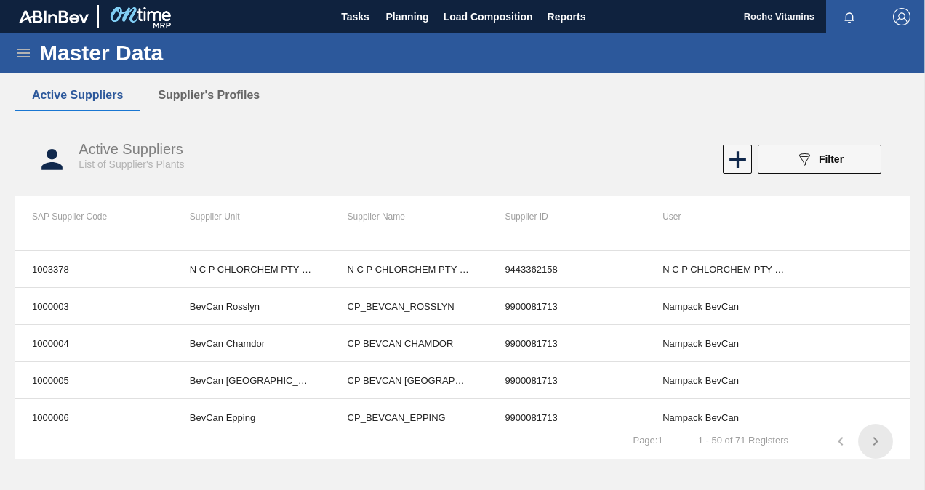
click at [874, 439] on icon "button" at bounding box center [876, 441] width 5 height 9
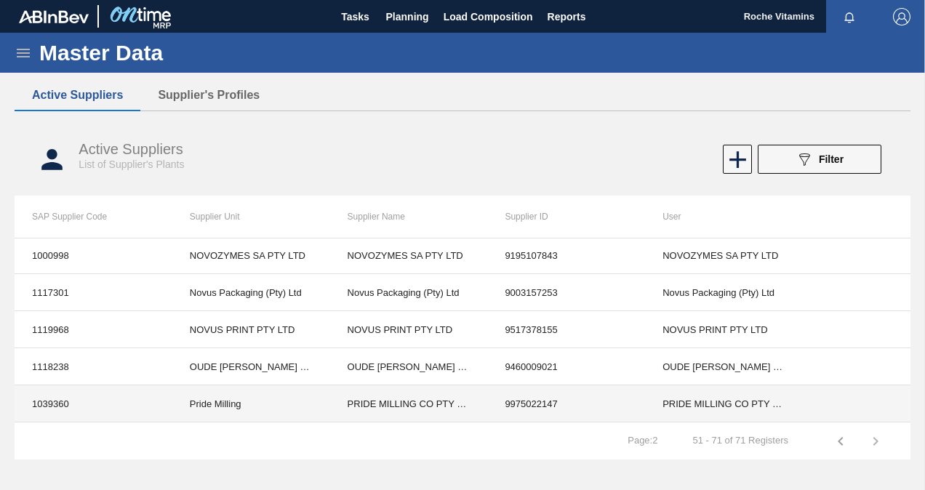
scroll to position [0, 0]
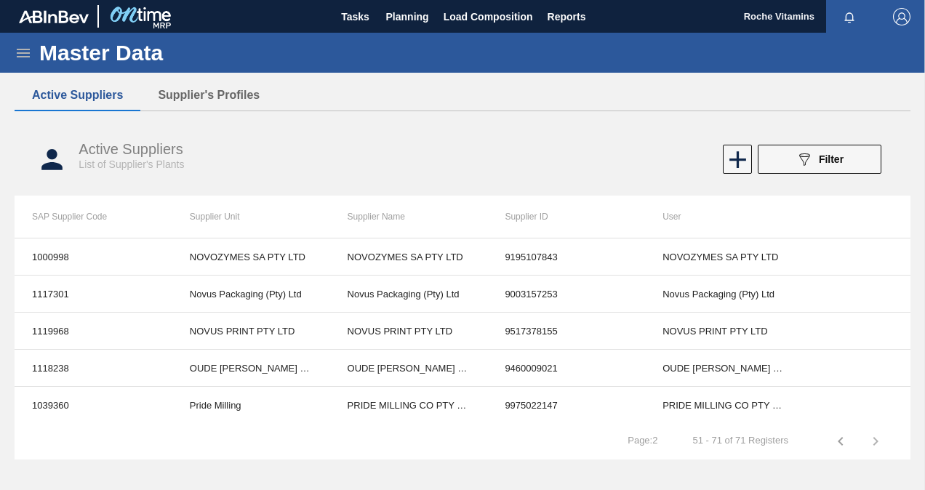
click at [839, 441] on icon "button" at bounding box center [840, 441] width 5 height 9
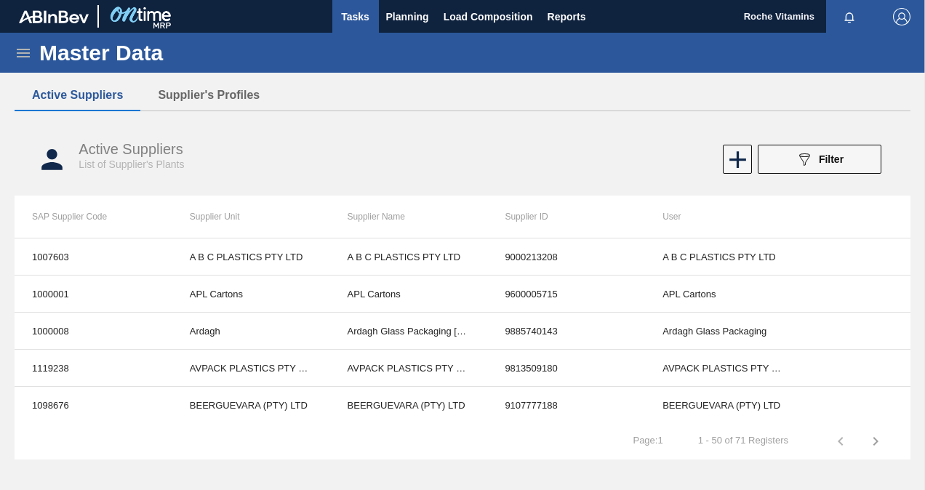
click at [359, 16] on span "Tasks" at bounding box center [356, 16] width 32 height 17
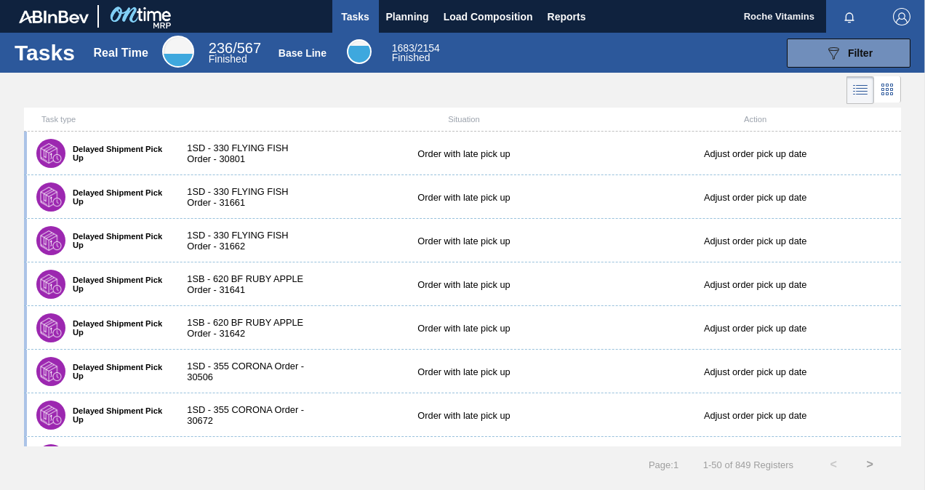
click at [884, 89] on icon at bounding box center [883, 89] width 3 height 3
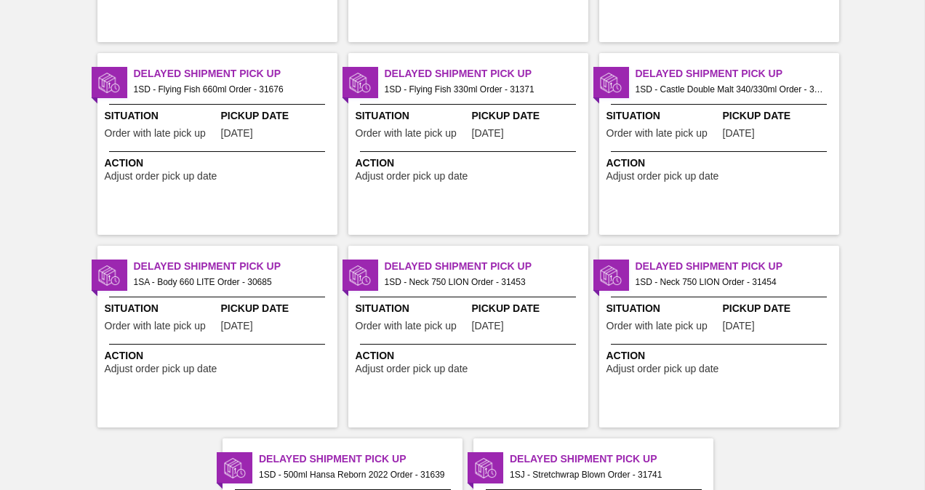
scroll to position [2930, 0]
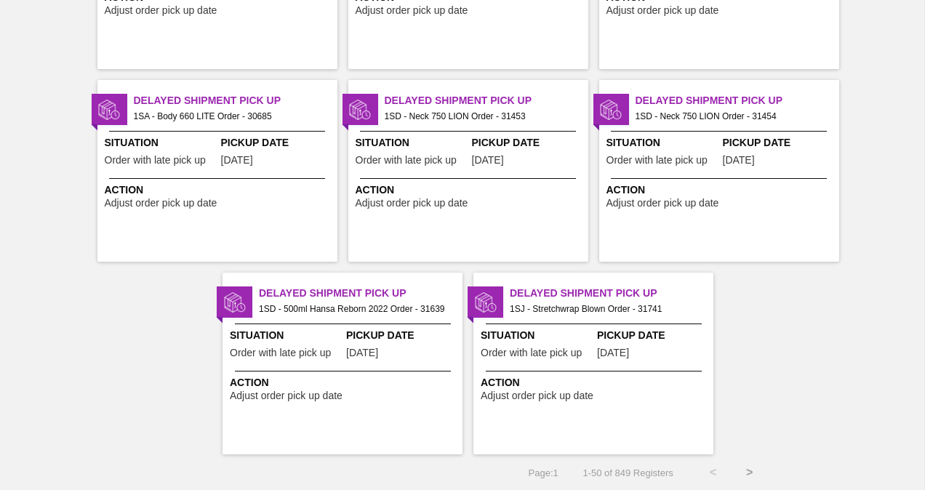
click at [754, 470] on button ">" at bounding box center [750, 473] width 36 height 36
click at [751, 471] on button ">" at bounding box center [750, 473] width 36 height 36
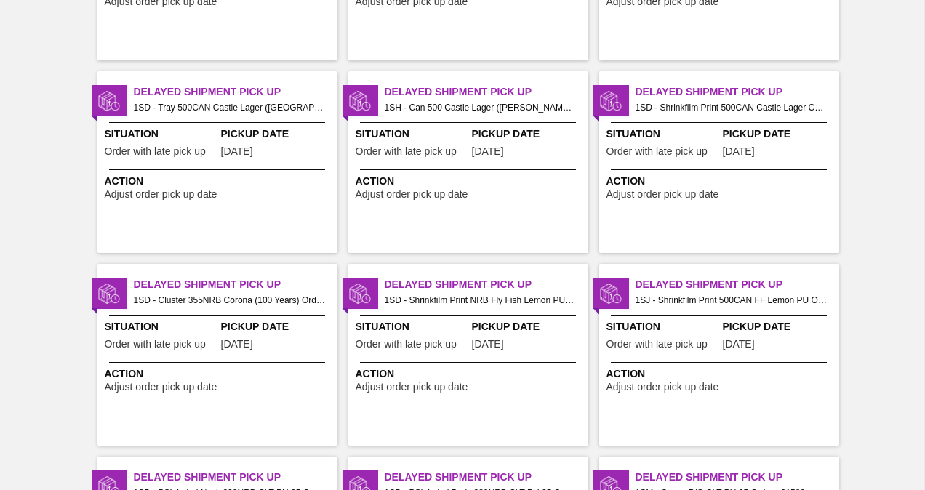
scroll to position [1237, 0]
